Goal: Task Accomplishment & Management: Manage account settings

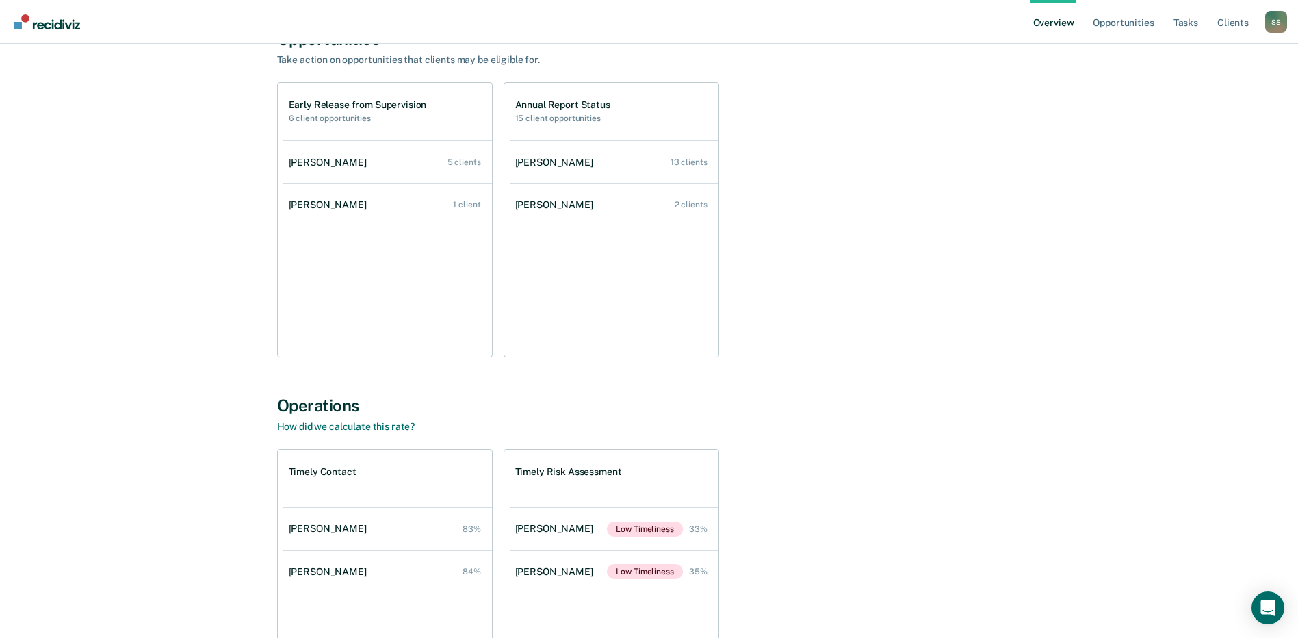
scroll to position [205, 0]
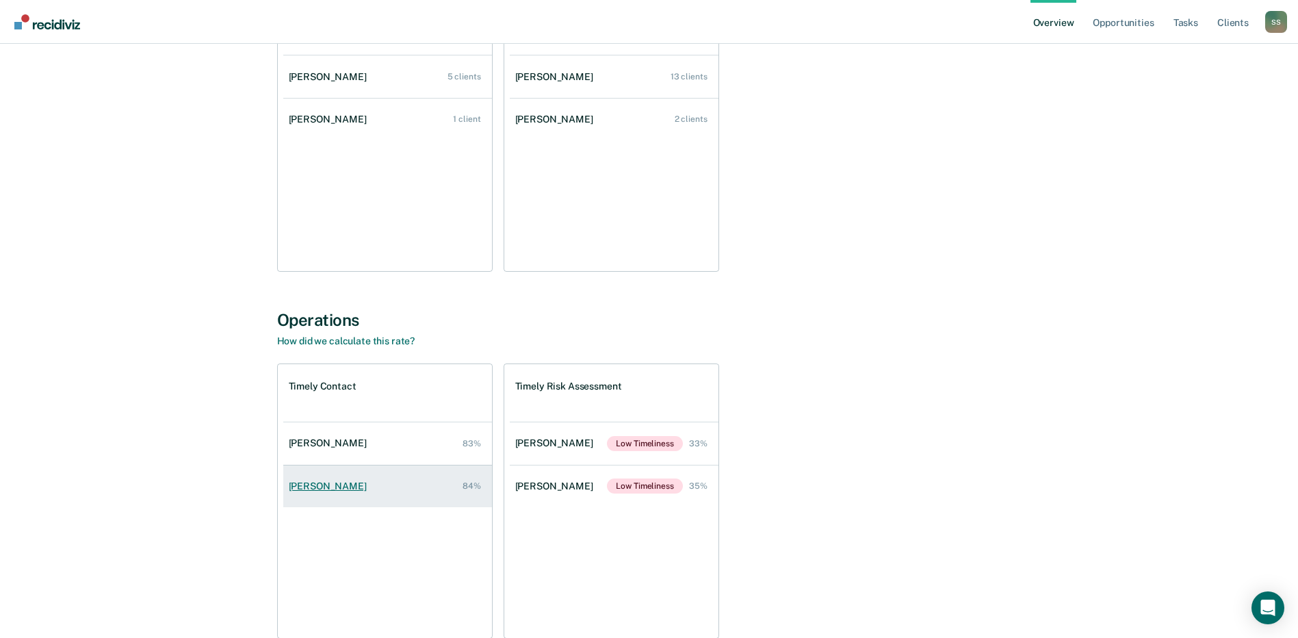
click at [316, 486] on div "[PERSON_NAME]" at bounding box center [330, 486] width 83 height 12
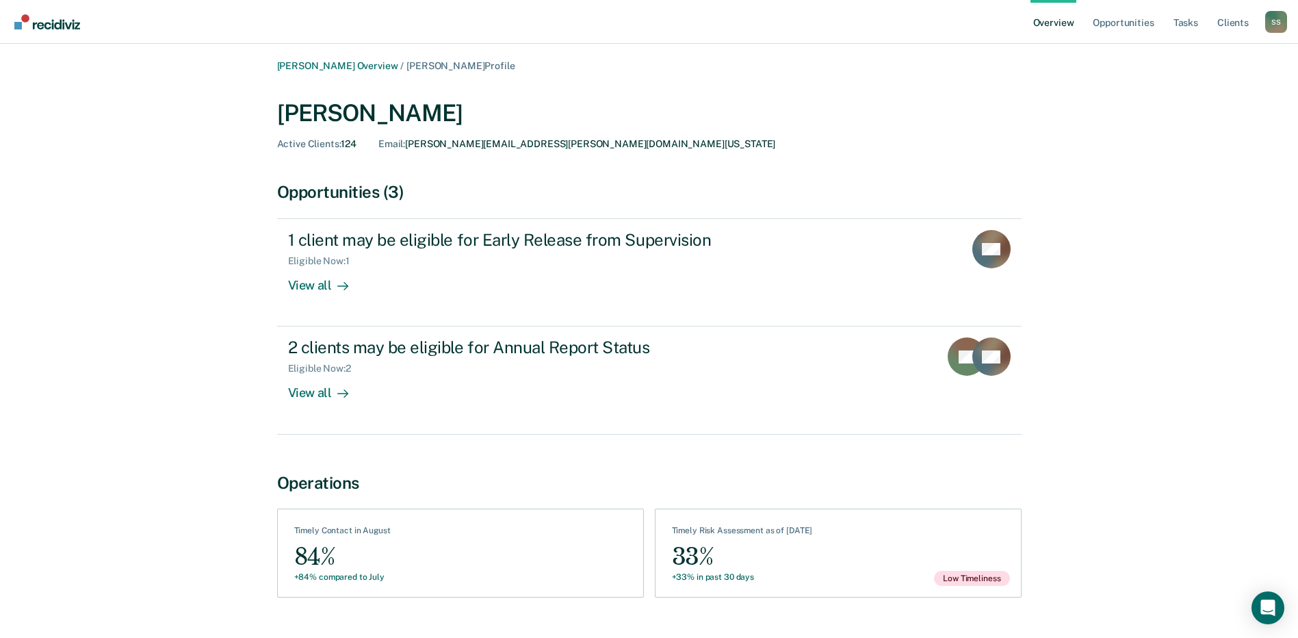
click at [1056, 17] on link "Overview" at bounding box center [1054, 22] width 47 height 44
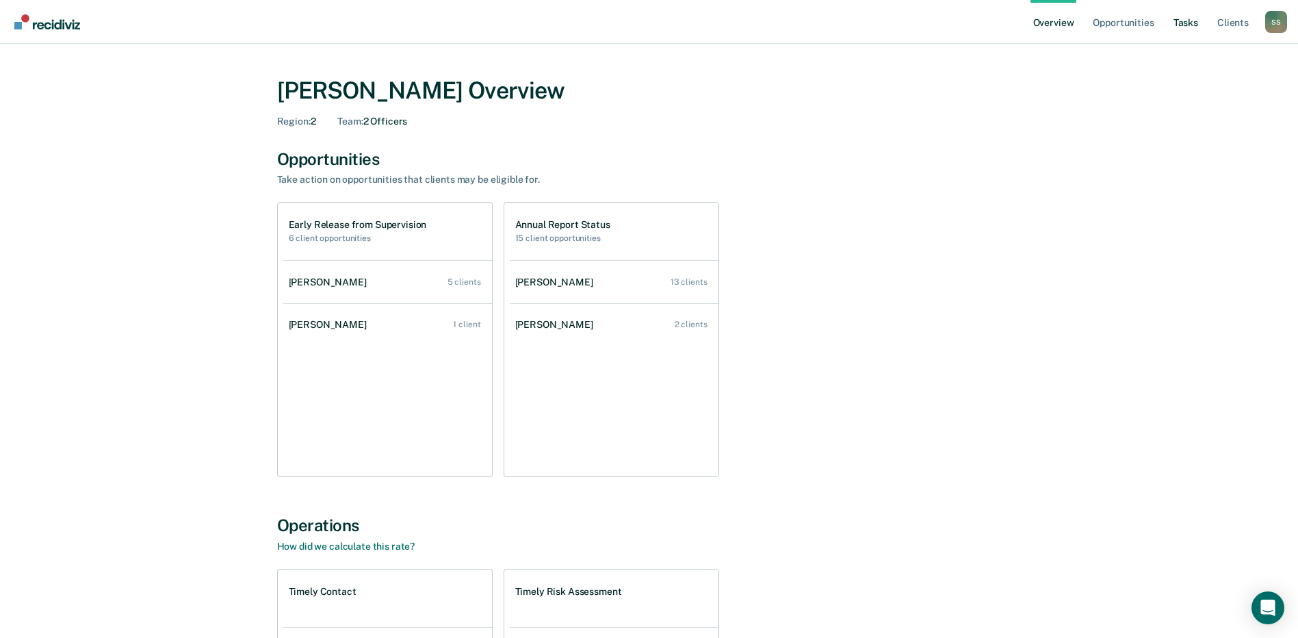
click at [1189, 24] on link "Tasks" at bounding box center [1186, 22] width 30 height 44
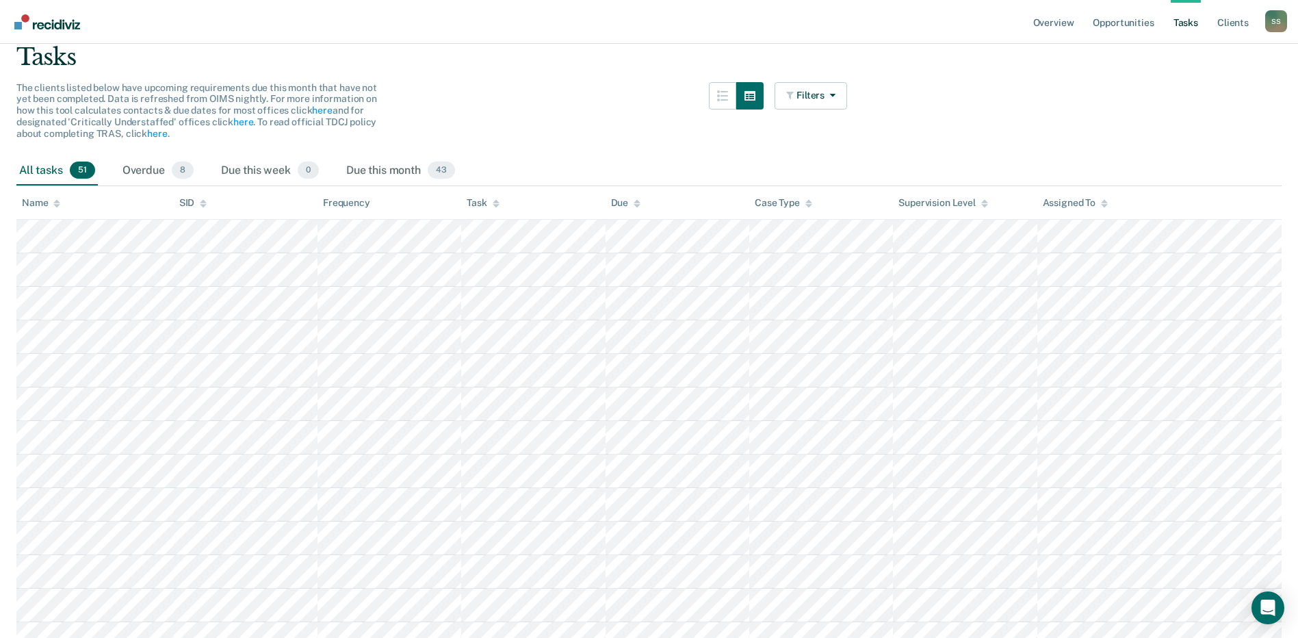
scroll to position [68, 0]
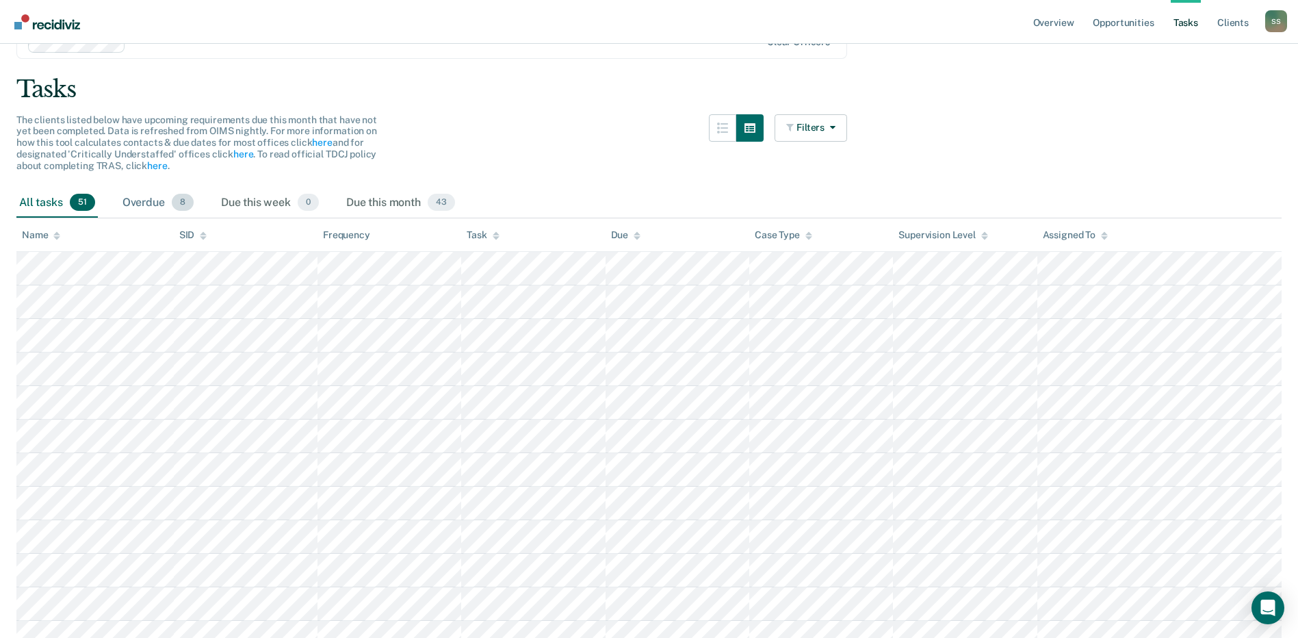
click at [158, 203] on div "Overdue 8" at bounding box center [158, 203] width 77 height 30
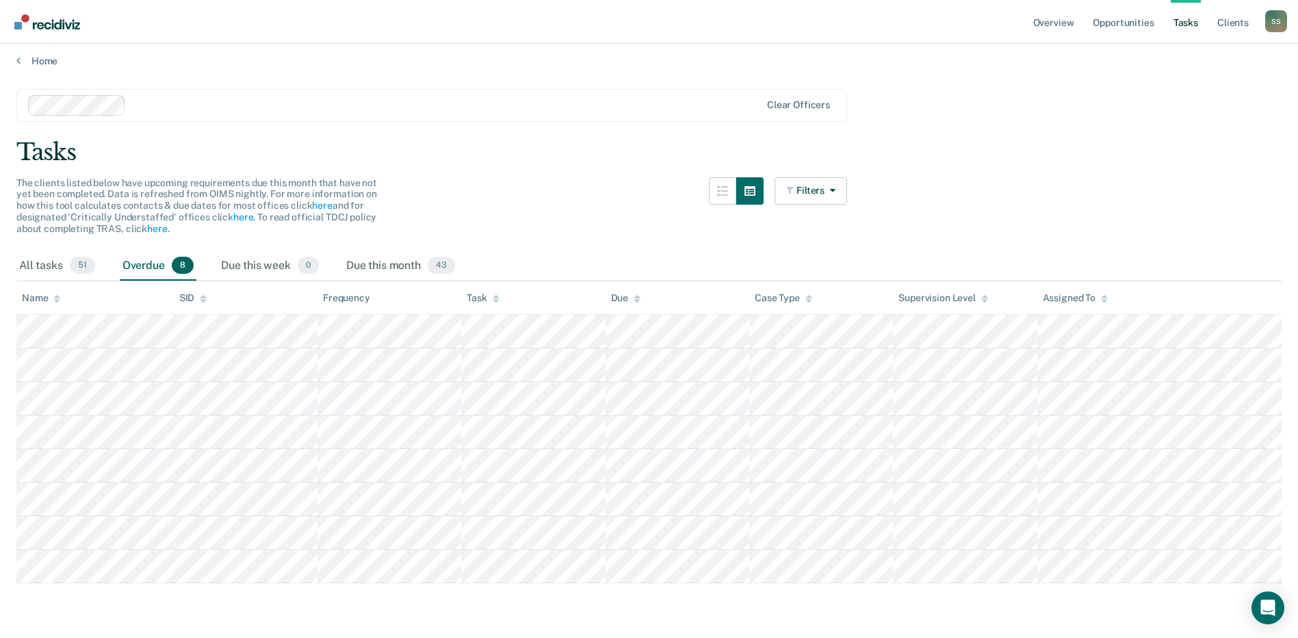
scroll to position [5, 0]
click at [272, 264] on div "Due this week 0" at bounding box center [269, 266] width 103 height 30
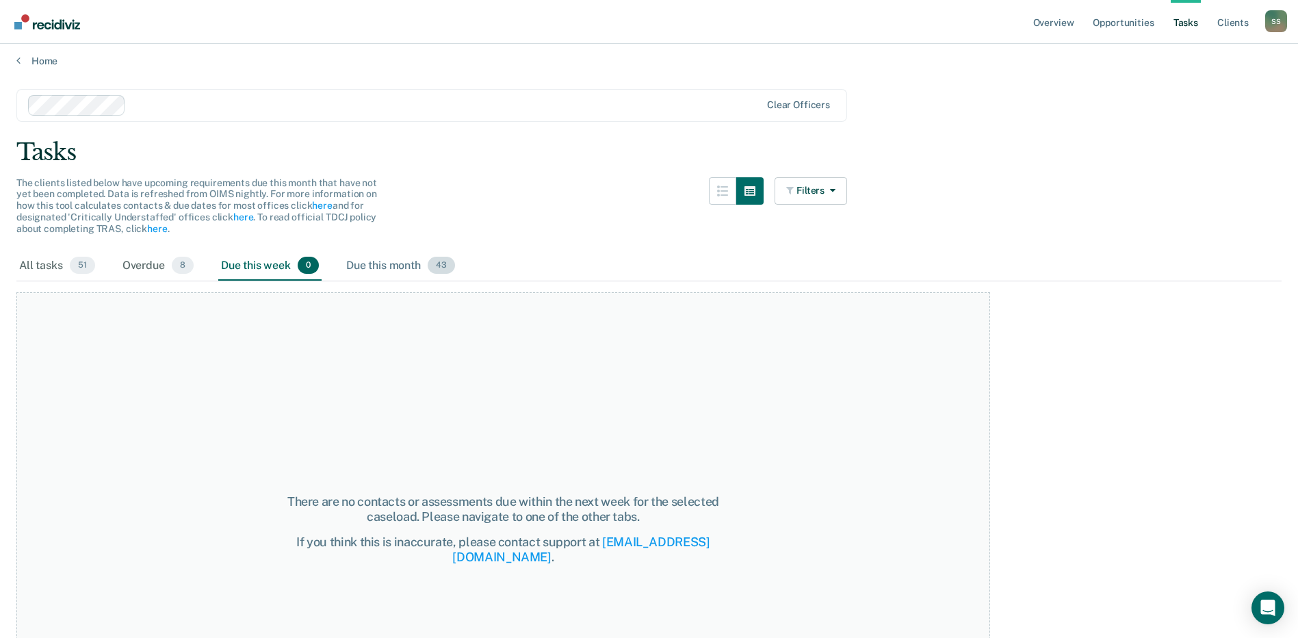
click at [379, 270] on div "Due this month 43" at bounding box center [401, 266] width 114 height 30
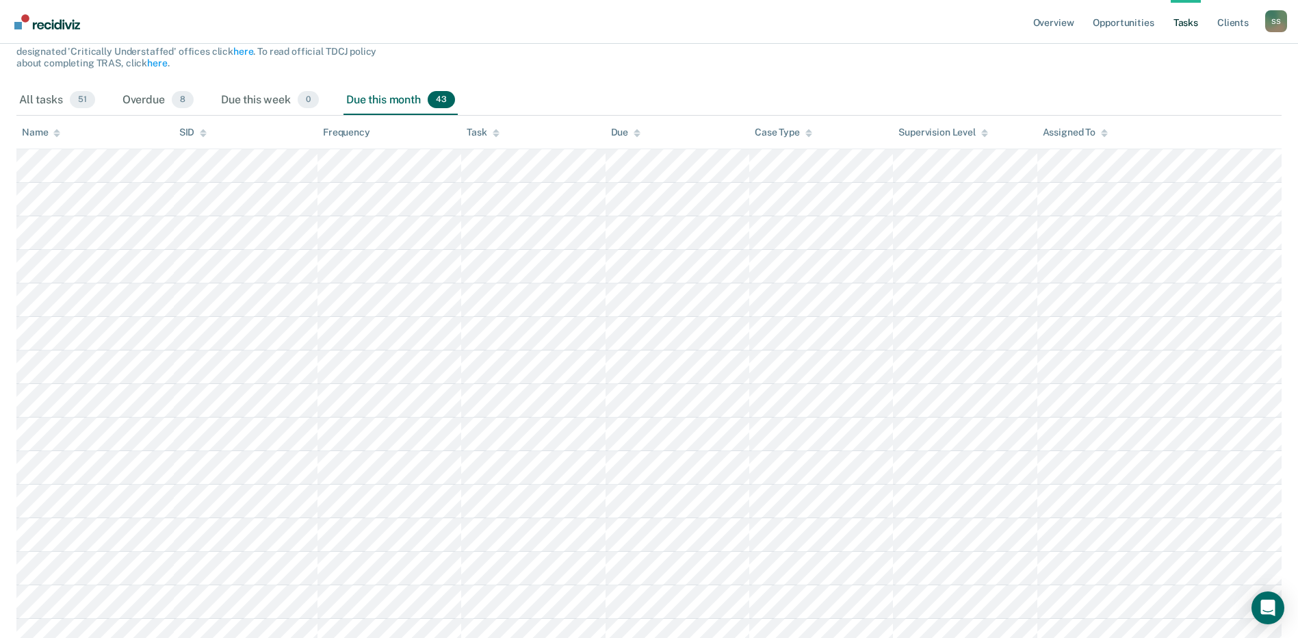
scroll to position [0, 0]
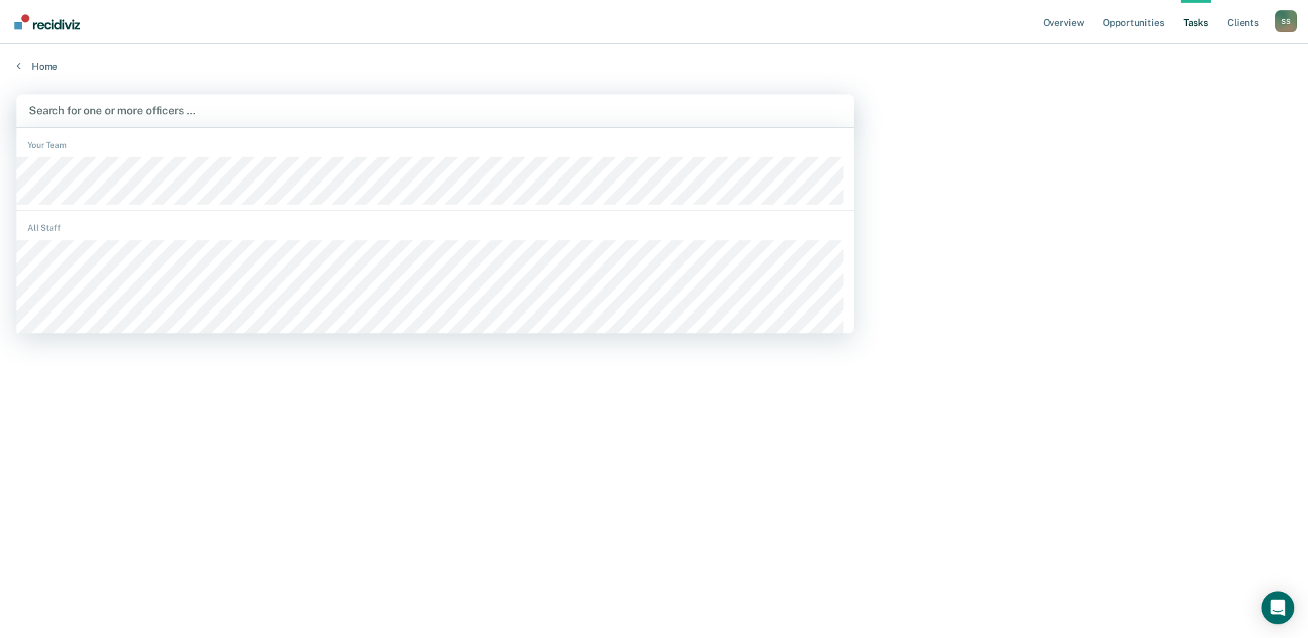
click at [116, 107] on div at bounding box center [435, 111] width 813 height 16
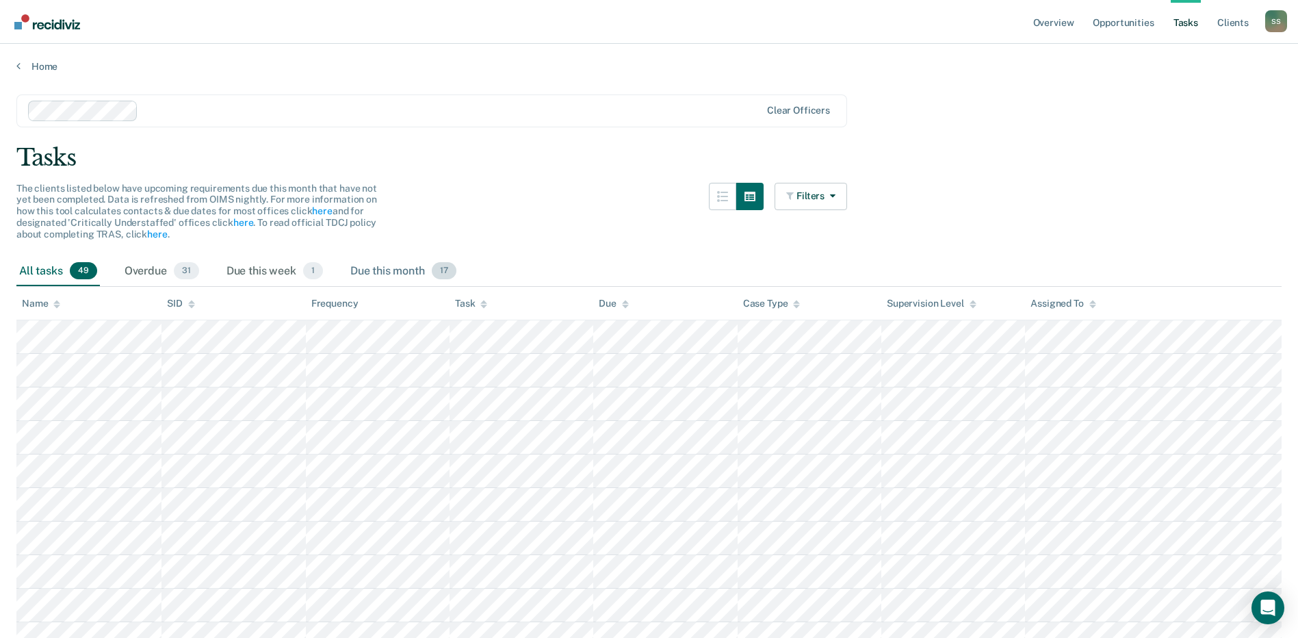
click at [398, 273] on div "Due this month 17" at bounding box center [404, 272] width 112 height 30
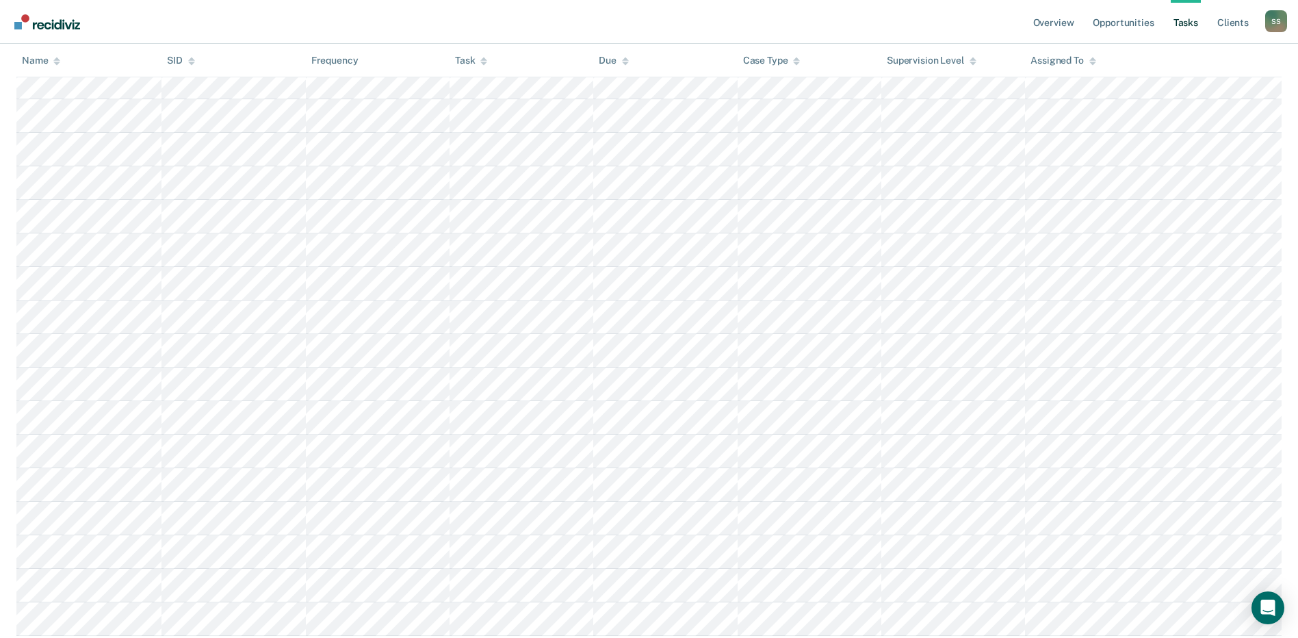
scroll to position [307, 0]
